Goal: Contribute content: Add original content to the website for others to see

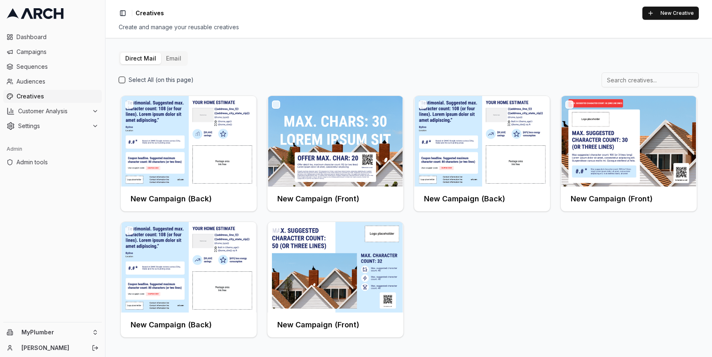
click at [174, 59] on button "Email" at bounding box center [173, 59] width 25 height 12
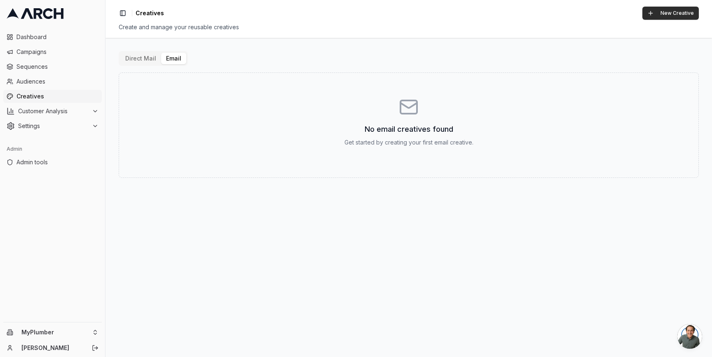
click at [675, 13] on button "New Creative" at bounding box center [670, 13] width 56 height 13
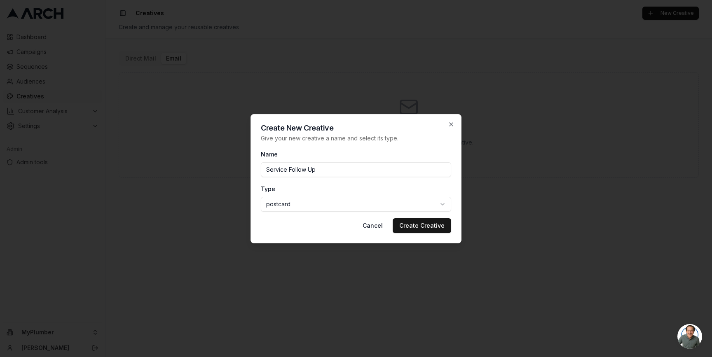
type input "Service Follow Up"
click at [370, 210] on body "Dashboard Campaigns Sequences Audiences Creatives Customer Analysis Settings Ad…" at bounding box center [356, 178] width 712 height 357
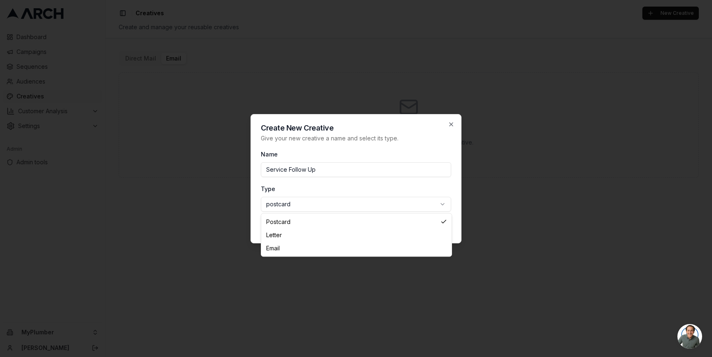
select select "email"
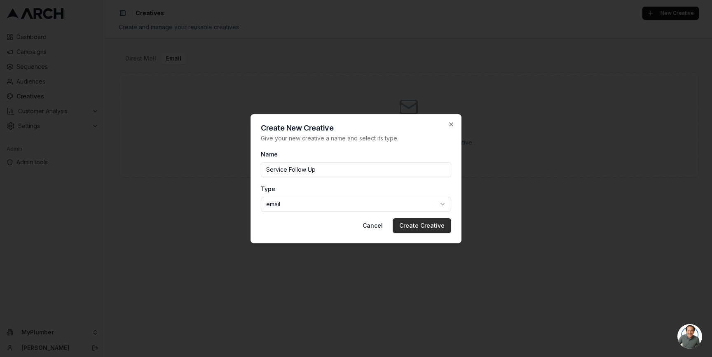
click at [417, 224] on button "Create Creative" at bounding box center [422, 225] width 59 height 15
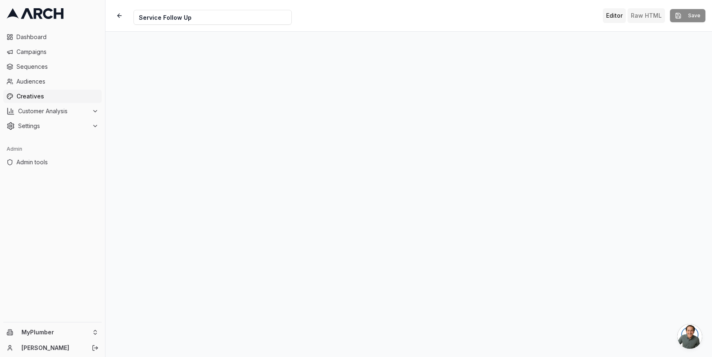
click at [646, 18] on button "Raw HTML" at bounding box center [645, 15] width 37 height 15
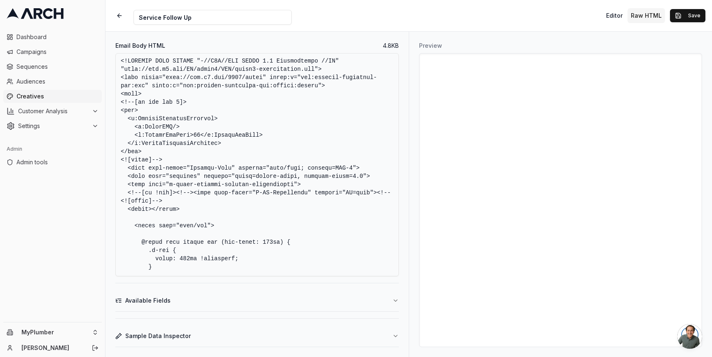
click at [249, 199] on textarea "Email Body HTML" at bounding box center [256, 164] width 283 height 223
click at [185, 113] on textarea "Email Body HTML" at bounding box center [256, 164] width 283 height 223
paste textarea "<!DOCTYPE html PUBLIC "-//W3C//DTD XHTML 1.0 Transitional//EN" "http://www.w3.o…"
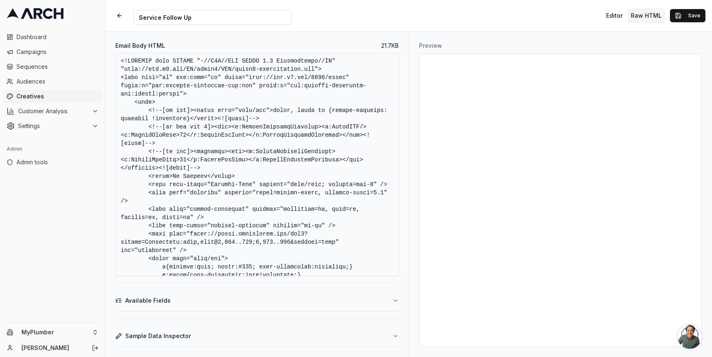
click at [121, 66] on textarea "Email Body HTML" at bounding box center [256, 164] width 283 height 223
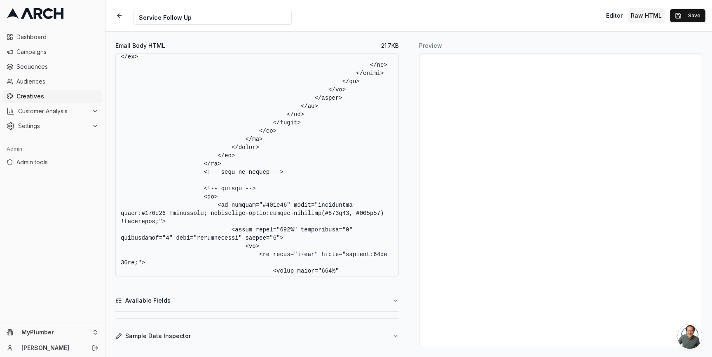
scroll to position [5618, 0]
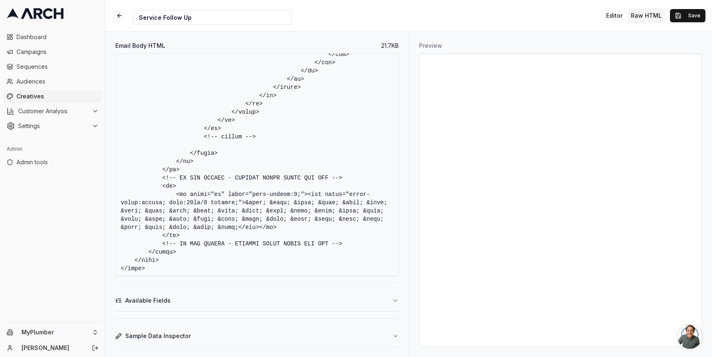
click at [395, 302] on icon "button" at bounding box center [395, 300] width 7 height 7
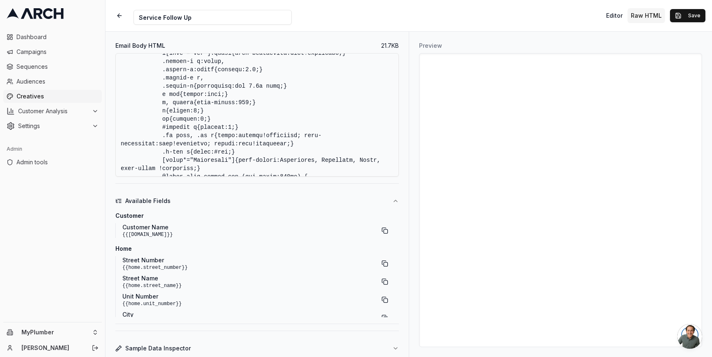
scroll to position [0, 0]
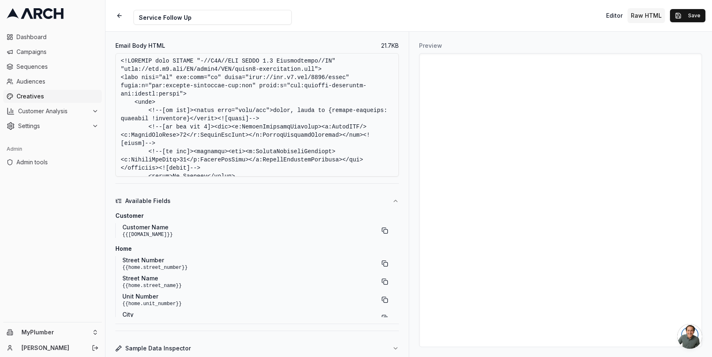
click at [295, 110] on textarea "Email Body HTML" at bounding box center [256, 115] width 283 height 124
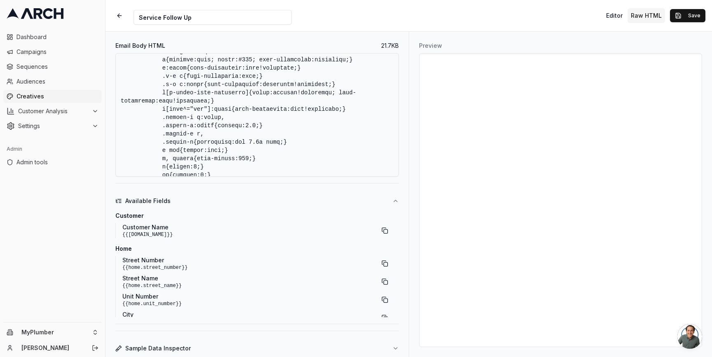
click at [262, 126] on textarea "Email Body HTML" at bounding box center [256, 115] width 283 height 124
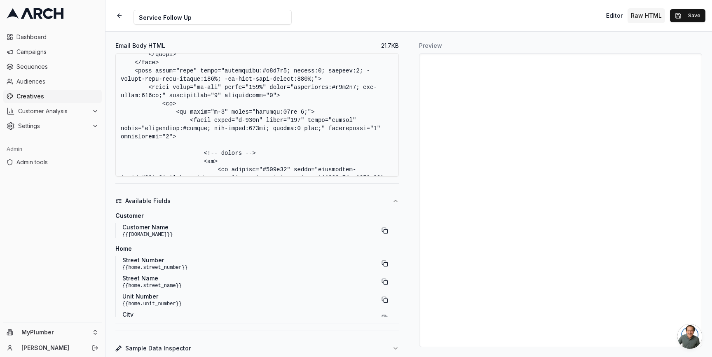
scroll to position [593, 0]
click at [255, 135] on textarea "Email Body HTML" at bounding box center [256, 115] width 283 height 124
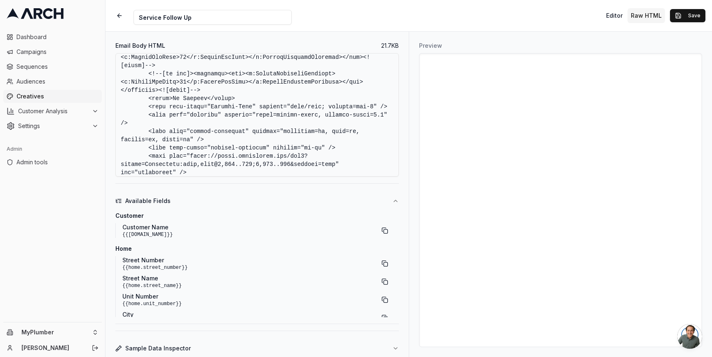
scroll to position [1396, 0]
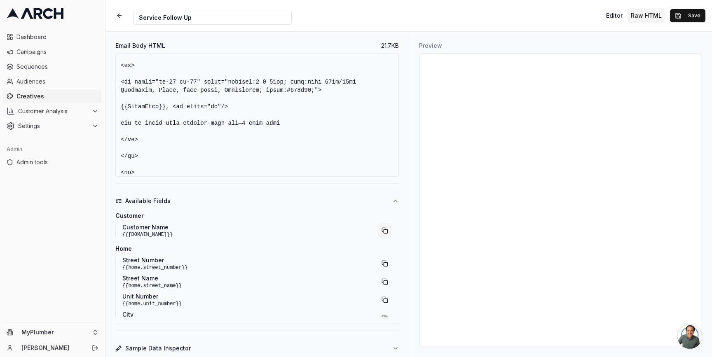
click at [379, 230] on button "button" at bounding box center [384, 230] width 15 height 15
click at [152, 117] on textarea "Email Body HTML" at bounding box center [256, 115] width 283 height 124
drag, startPoint x: 165, startPoint y: 116, endPoint x: 121, endPoint y: 115, distance: 44.5
click at [121, 115] on textarea "Email Body HTML" at bounding box center [256, 115] width 283 height 124
paste textarea "customer.n"
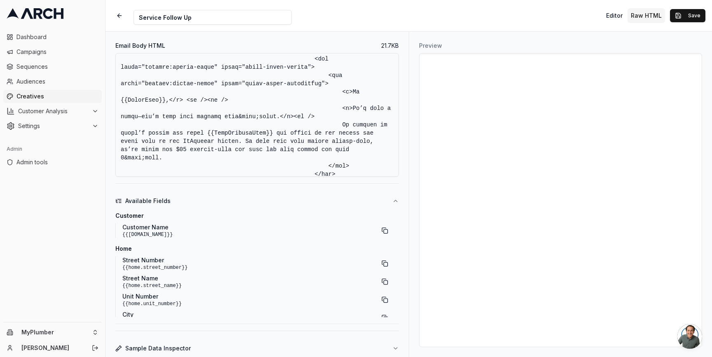
scroll to position [2295, 0]
drag, startPoint x: 121, startPoint y: 107, endPoint x: 165, endPoint y: 107, distance: 44.1
click at [165, 107] on textarea "Email Body HTML" at bounding box center [256, 115] width 283 height 124
paste textarea "customer.n"
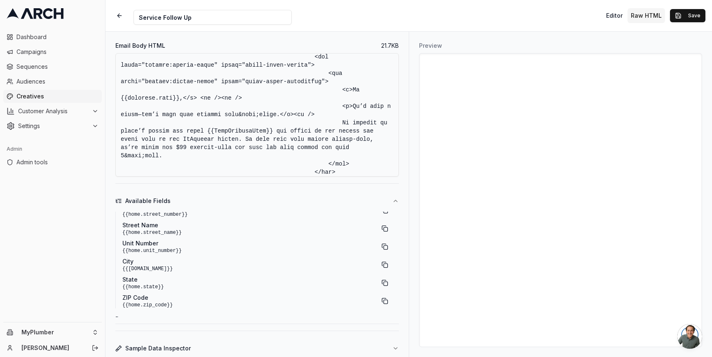
scroll to position [0, 0]
click at [242, 140] on textarea "Email Body HTML" at bounding box center [256, 115] width 283 height 124
click at [257, 143] on textarea "Email Body HTML" at bounding box center [256, 115] width 283 height 124
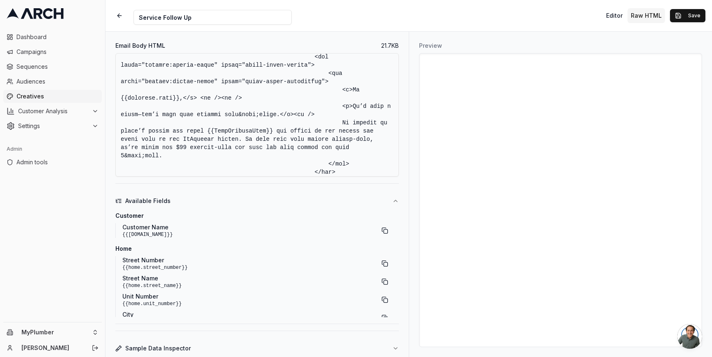
click at [289, 146] on textarea "Email Body HTML" at bounding box center [256, 115] width 283 height 124
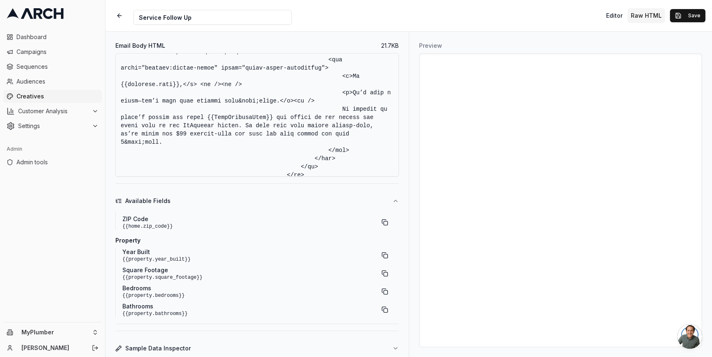
scroll to position [2308, 0]
drag, startPoint x: 207, startPoint y: 127, endPoint x: 274, endPoint y: 128, distance: 67.2
click at [274, 128] on textarea "Email Body HTML" at bounding box center [256, 115] width 283 height 124
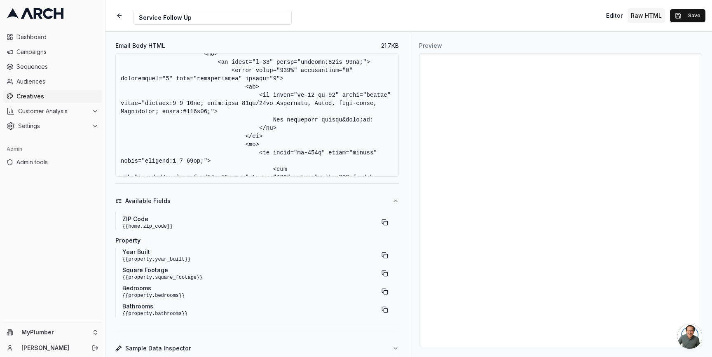
scroll to position [3028, 0]
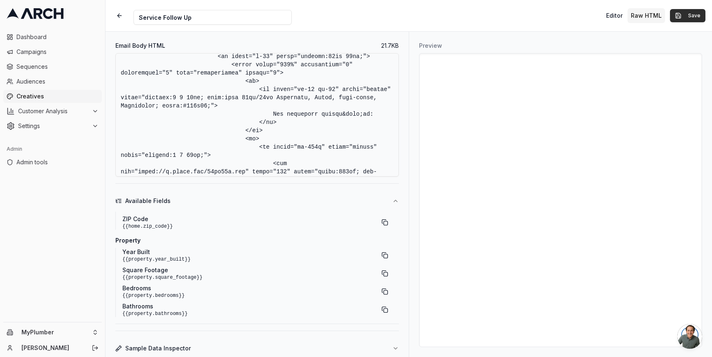
type textarea "<!DOCTYPE html PUBLIC "-//W3C//DTD XHTML 1.0 Transitional//EN" "http://www.w3.o…"
click at [682, 18] on button "Save" at bounding box center [687, 15] width 35 height 13
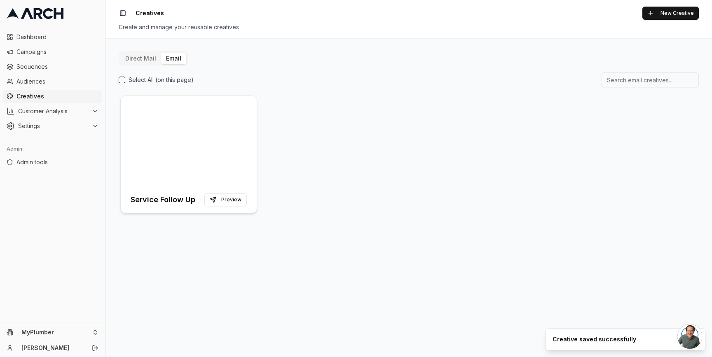
click at [203, 138] on div at bounding box center [189, 141] width 136 height 91
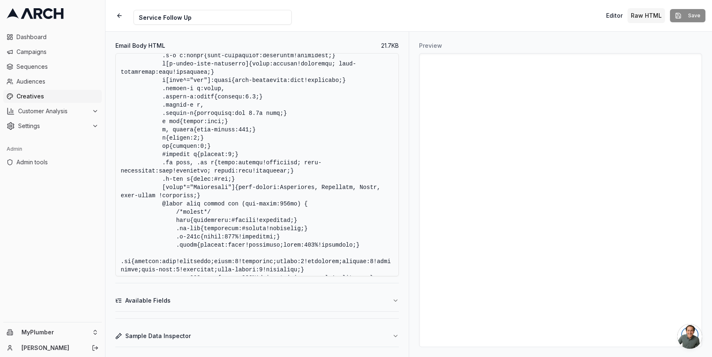
scroll to position [521, 0]
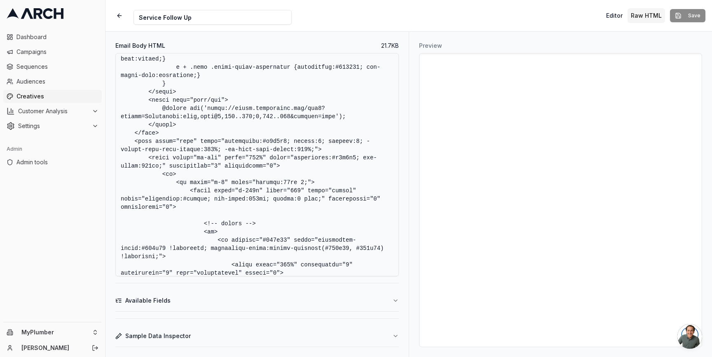
click at [208, 328] on button "Sample Data Inspector" at bounding box center [256, 335] width 283 height 21
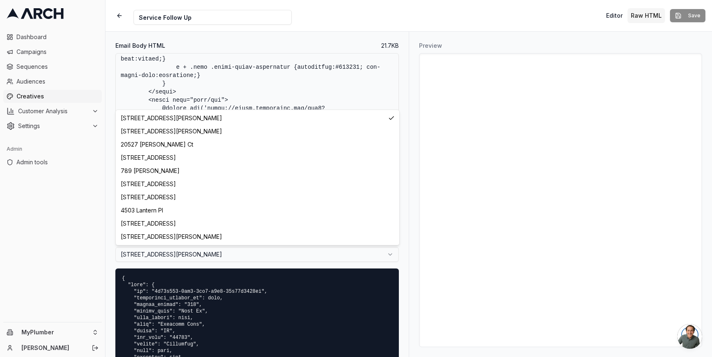
click at [227, 253] on html "Dashboard Campaigns Sequences Audiences Creatives Customer Analysis Settings Ad…" at bounding box center [356, 178] width 712 height 357
select select "1f0e0e87-21c8-497c-9824-c473df4231fe"
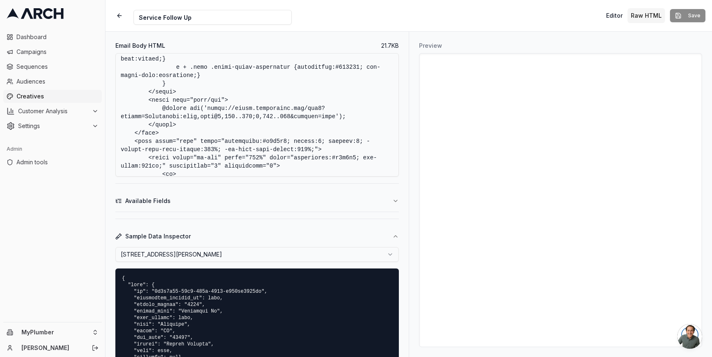
click at [410, 241] on div "Preview" at bounding box center [560, 194] width 303 height 325
click at [395, 234] on icon "button" at bounding box center [395, 236] width 7 height 7
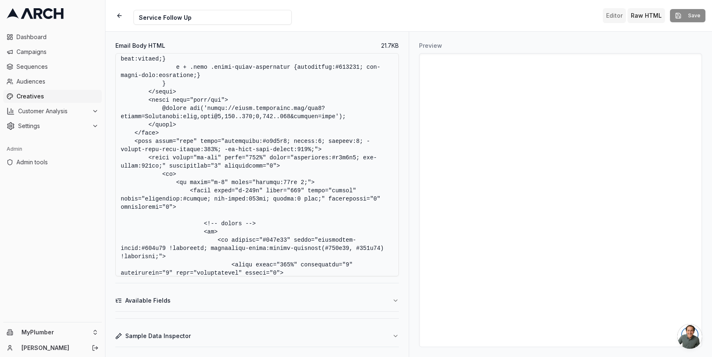
click at [610, 14] on button "Editor" at bounding box center [614, 15] width 23 height 15
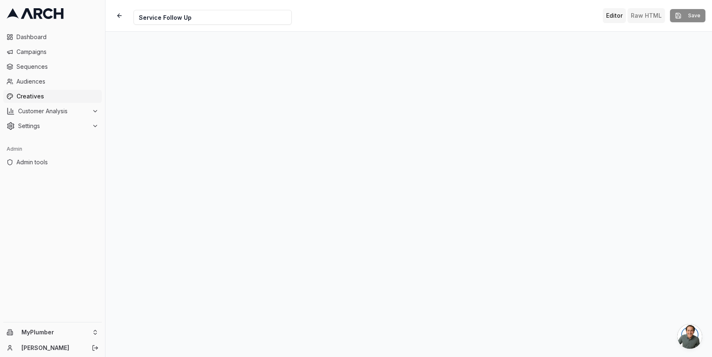
click at [645, 14] on button "Raw HTML" at bounding box center [645, 15] width 37 height 15
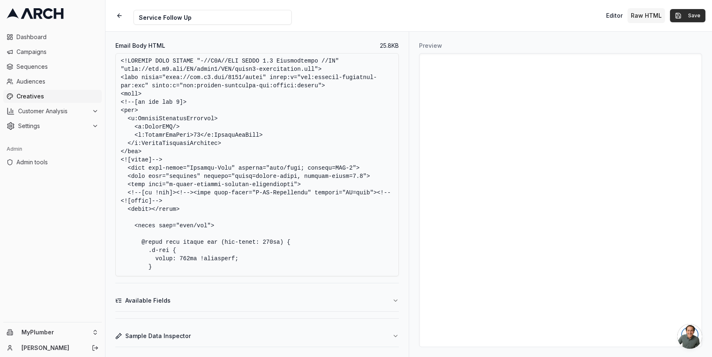
click at [688, 14] on button "Save" at bounding box center [687, 15] width 35 height 13
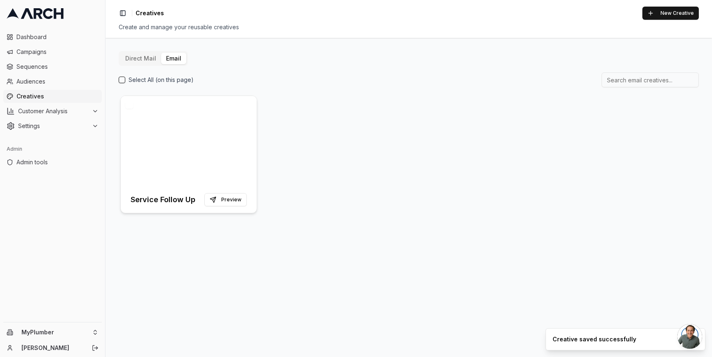
click at [204, 138] on div at bounding box center [189, 141] width 136 height 91
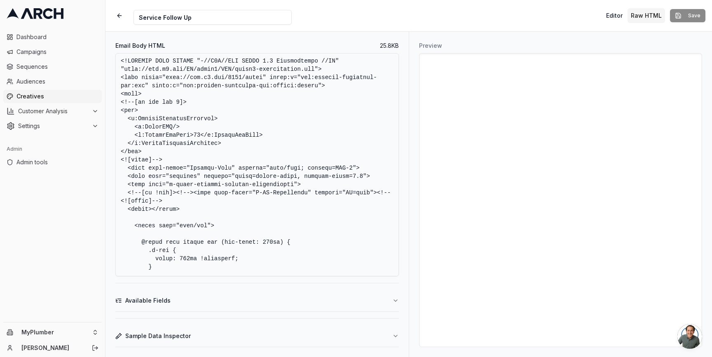
click at [373, 16] on div "Creative Name Service Follow Up Editor Raw HTML Save" at bounding box center [408, 15] width 606 height 31
click at [53, 99] on span "Creatives" at bounding box center [57, 96] width 82 height 8
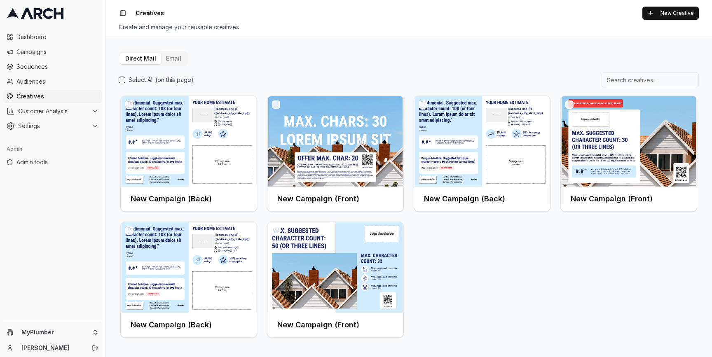
click at [172, 54] on button "Email" at bounding box center [173, 59] width 25 height 12
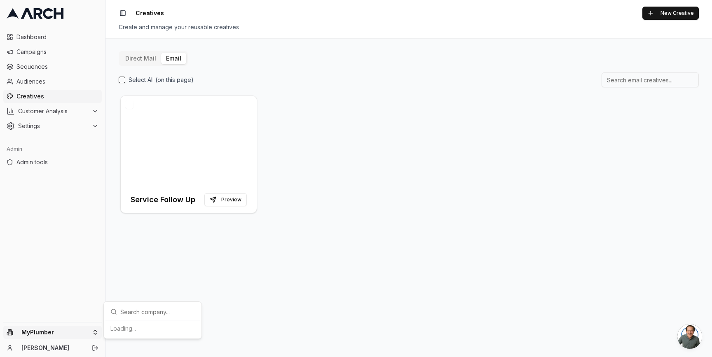
click at [84, 331] on html "Dashboard Campaigns Sequences Audiences Creatives Customer Analysis Settings Ad…" at bounding box center [356, 178] width 712 height 357
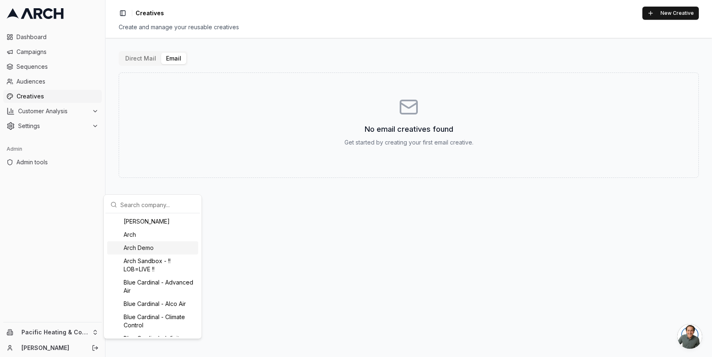
click at [261, 224] on html "Dashboard Campaigns Sequences Audiences Creatives Customer Analysis Settings Ad…" at bounding box center [356, 178] width 712 height 357
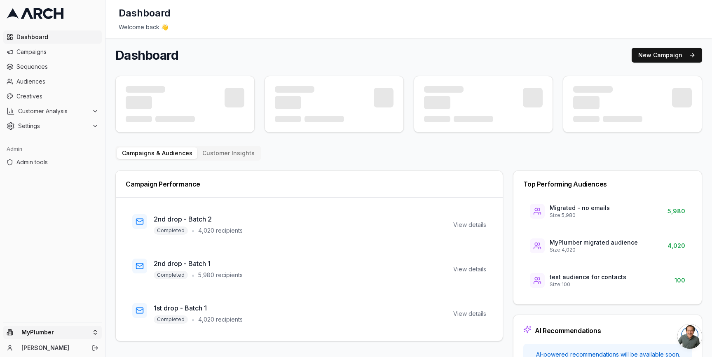
click at [94, 331] on html "Dashboard Campaigns Sequences Audiences Creatives Customer Analysis Settings Ad…" at bounding box center [356, 178] width 712 height 357
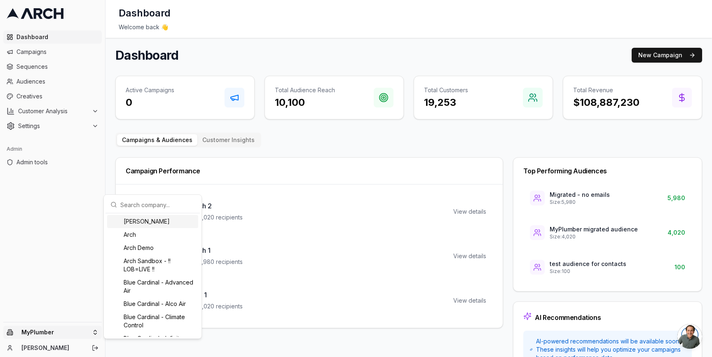
click at [132, 222] on div "[PERSON_NAME]" at bounding box center [152, 221] width 91 height 13
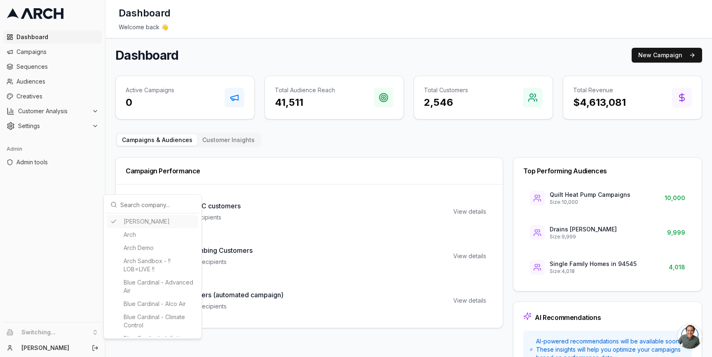
click at [110, 115] on html "Dashboard Campaigns Sequences Audiences Creatives Customer Analysis Settings Ad…" at bounding box center [356, 178] width 712 height 357
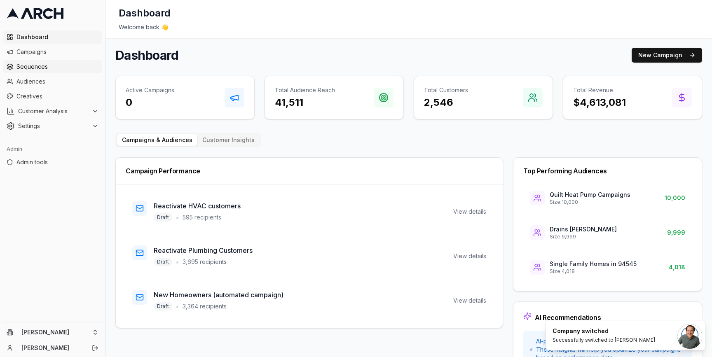
click at [50, 67] on span "Sequences" at bounding box center [57, 67] width 82 height 8
